Goal: Complete application form

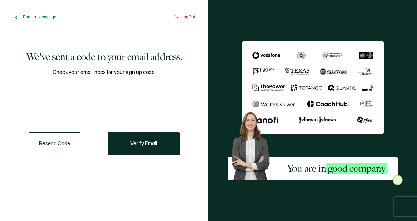
click at [38, 98] on input "number" at bounding box center [39, 94] width 20 height 13
type input "7"
type input "3"
type input "5"
type input "7"
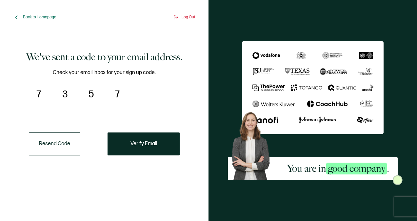
type input "2"
type input "7"
